Goal: Information Seeking & Learning: Find contact information

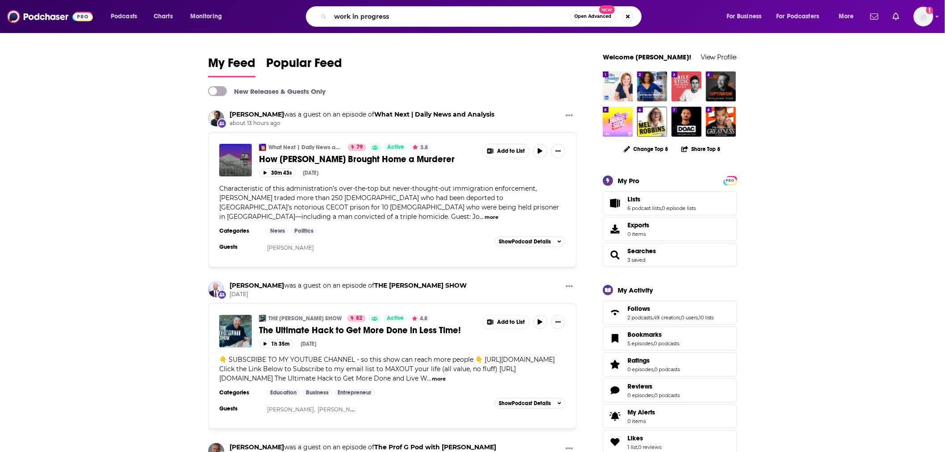
type input "work in progress"
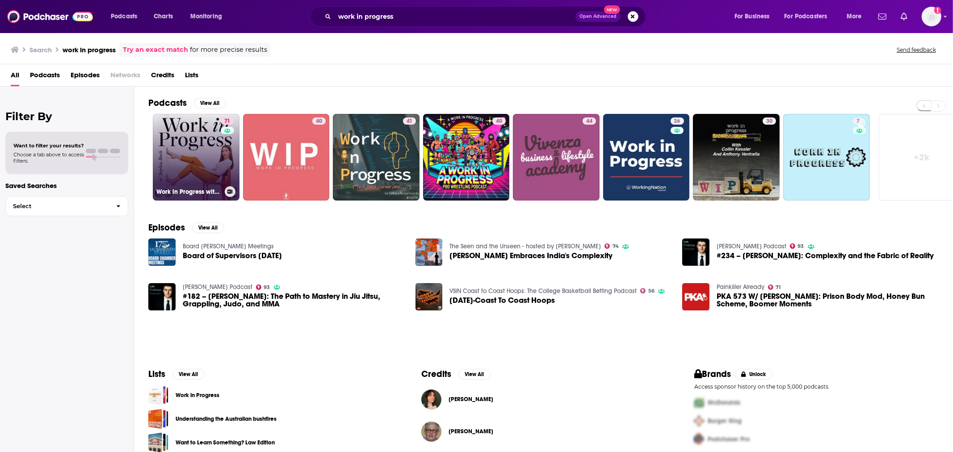
click at [213, 145] on link "71 Work in Progress with [PERSON_NAME]" at bounding box center [196, 157] width 87 height 87
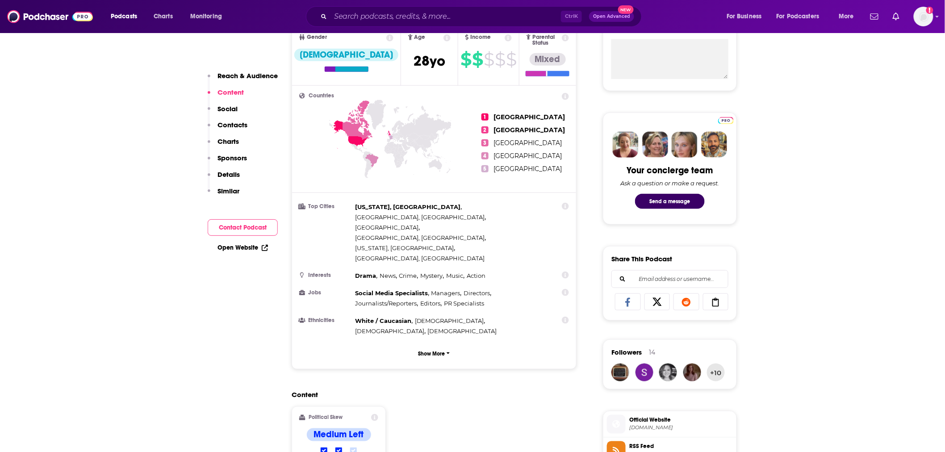
scroll to position [248, 0]
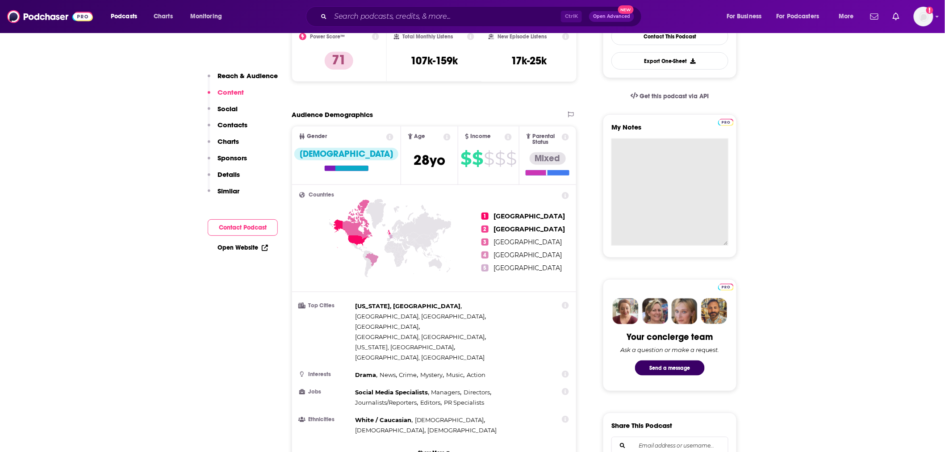
click at [649, 159] on textarea "My Notes" at bounding box center [669, 191] width 117 height 107
paste textarea "[EMAIL_ADDRESS][DOMAIN_NAME]"
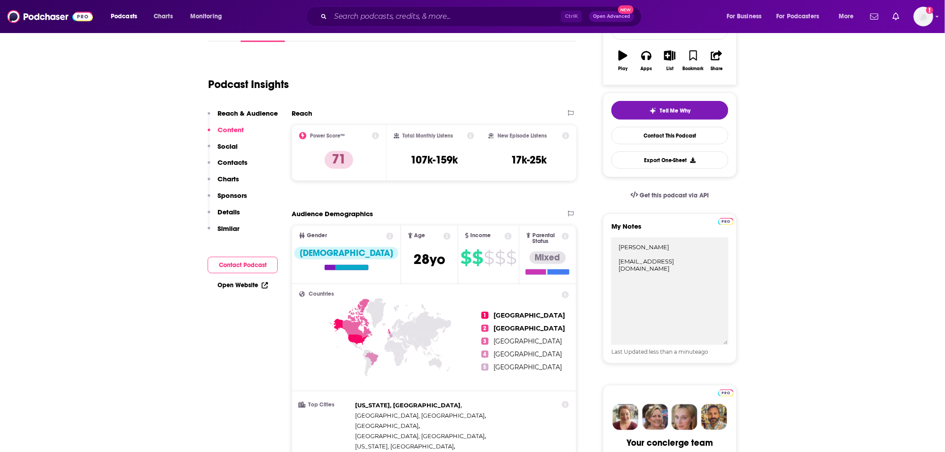
drag, startPoint x: 671, startPoint y: 247, endPoint x: 564, endPoint y: 239, distance: 107.5
drag, startPoint x: 681, startPoint y: 263, endPoint x: 600, endPoint y: 263, distance: 80.8
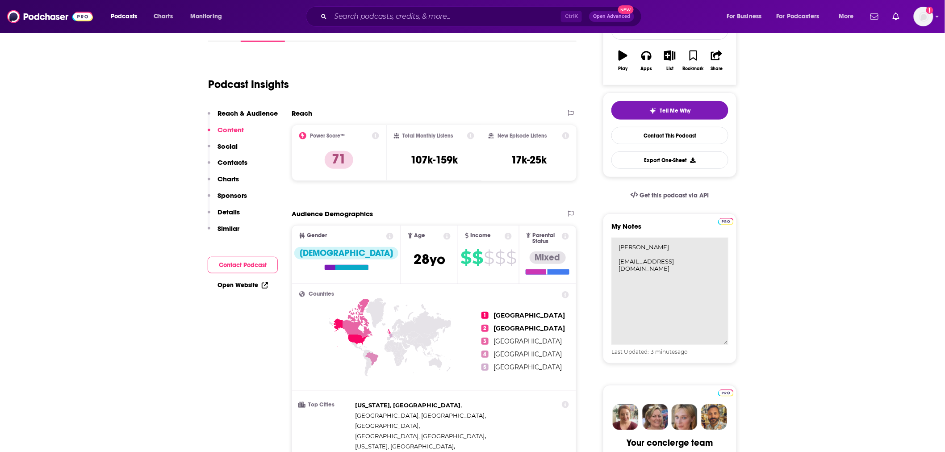
drag, startPoint x: 709, startPoint y: 274, endPoint x: 716, endPoint y: 272, distance: 7.4
click at [709, 274] on textarea "[PERSON_NAME] [EMAIL_ADDRESS][DOMAIN_NAME]" at bounding box center [669, 291] width 117 height 107
click at [713, 266] on textarea "[PERSON_NAME] [EMAIL_ADDRESS][DOMAIN_NAME]" at bounding box center [669, 291] width 117 height 107
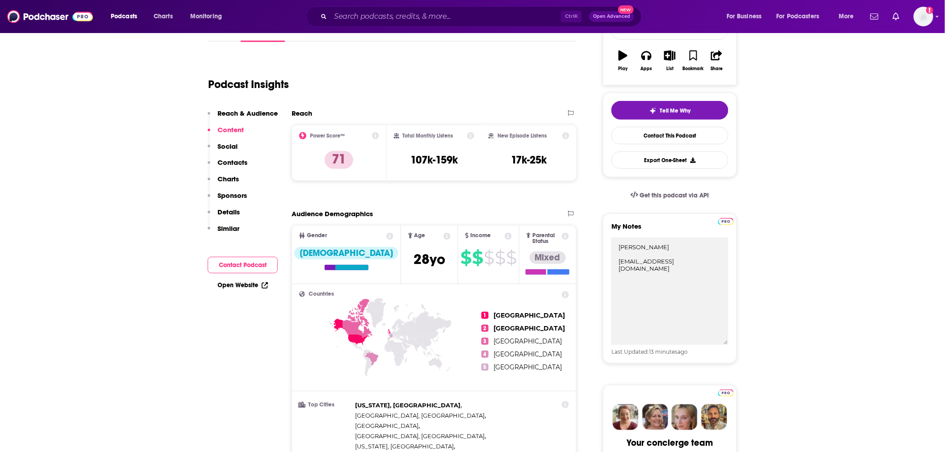
drag, startPoint x: 698, startPoint y: 259, endPoint x: 604, endPoint y: 229, distance: 98.3
click at [604, 229] on div "My Notes [PERSON_NAME] [EMAIL_ADDRESS][DOMAIN_NAME] Last Updated: 13 minutes ago" at bounding box center [670, 288] width 134 height 150
paste textarea ""[PERSON_NAME]" <[EMAIL_ADDRESS][DOMAIN_NAME]>"
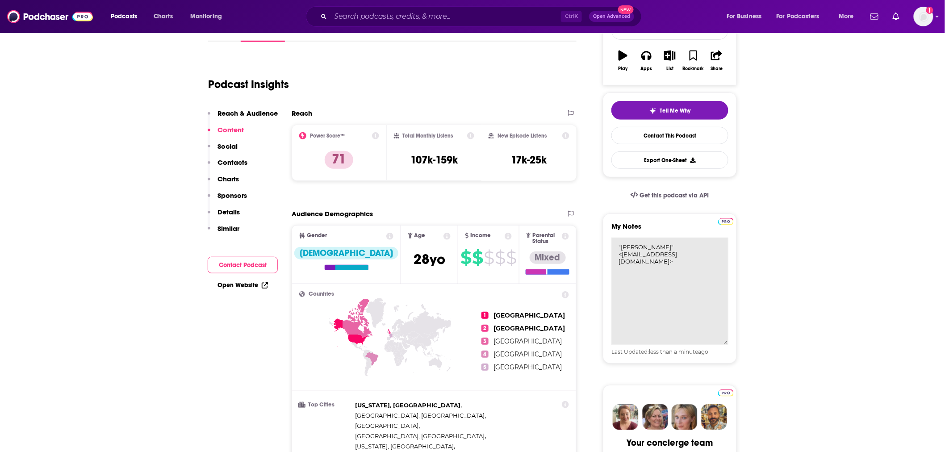
paste textarea ""[PERSON_NAME]" <[PERSON_NAME][EMAIL_ADDRESS][DOMAIN_NAME]>"
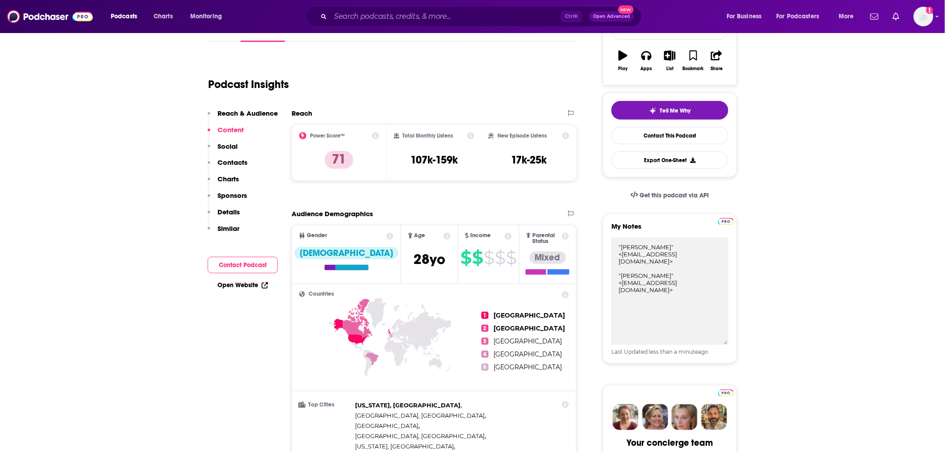
type textarea ""[PERSON_NAME]" <[EMAIL_ADDRESS][DOMAIN_NAME]> "[PERSON_NAME]" <[EMAIL_ADDRESS]…"
